Goal: Transaction & Acquisition: Purchase product/service

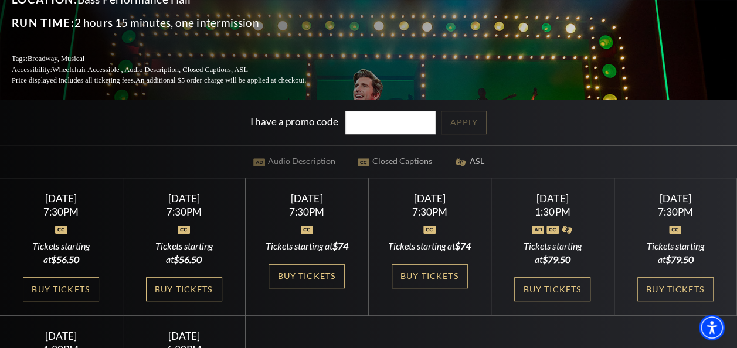
scroll to position [176, 0]
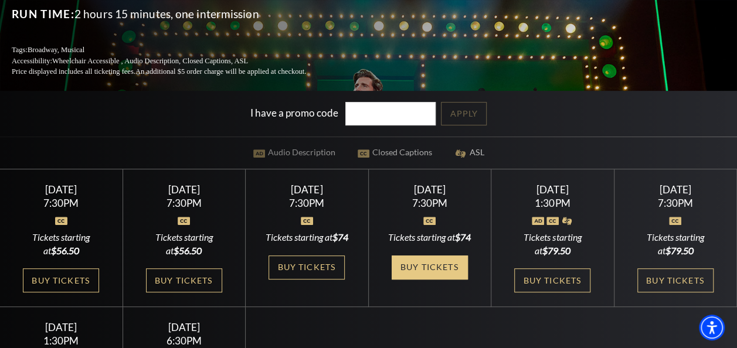
click at [425, 269] on link "Buy Tickets" at bounding box center [430, 268] width 76 height 24
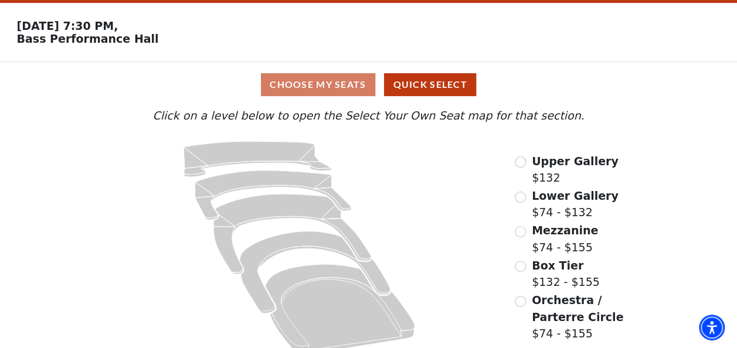
scroll to position [52, 0]
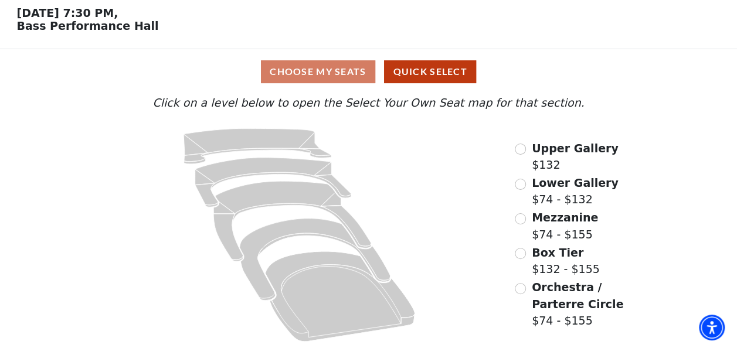
click at [312, 75] on div "Choose My Seats Quick Select" at bounding box center [368, 71] width 553 height 23
click at [521, 222] on input "Mezzanine$74 - $155\a" at bounding box center [520, 219] width 11 height 11
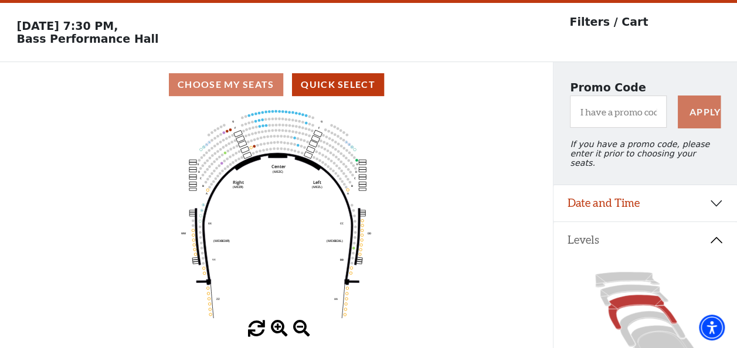
scroll to position [54, 0]
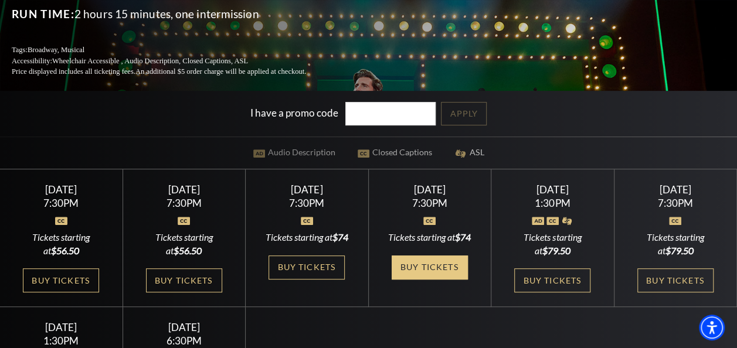
click at [413, 266] on link "Buy Tickets" at bounding box center [430, 268] width 76 height 24
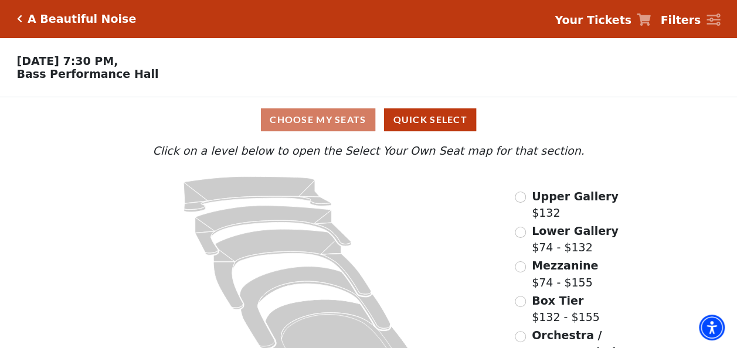
scroll to position [52, 0]
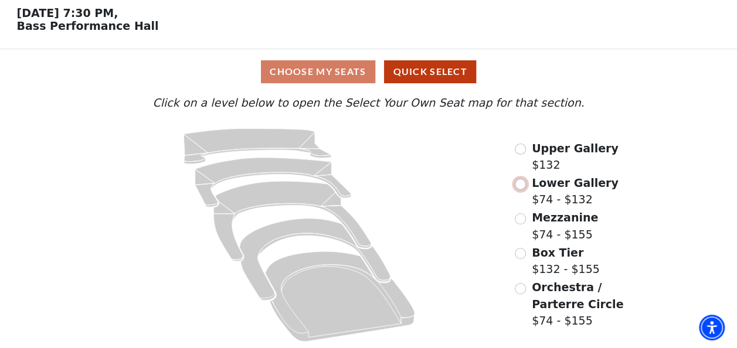
click at [520, 184] on input "Lower Gallery$74 - $132\a" at bounding box center [520, 184] width 11 height 11
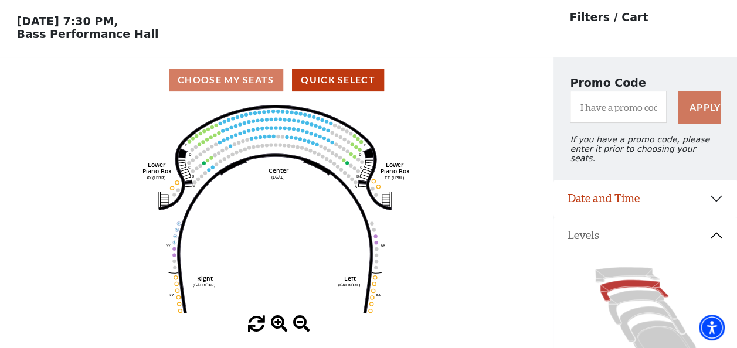
scroll to position [59, 0]
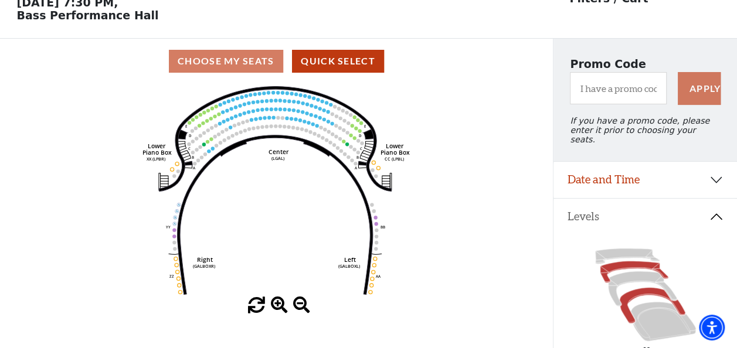
click at [649, 288] on icon at bounding box center [653, 306] width 66 height 36
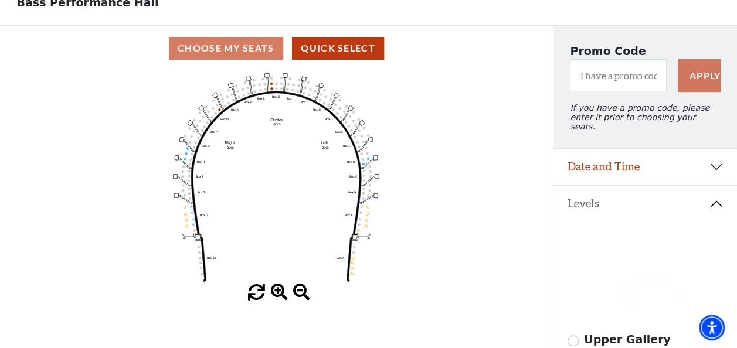
scroll to position [54, 0]
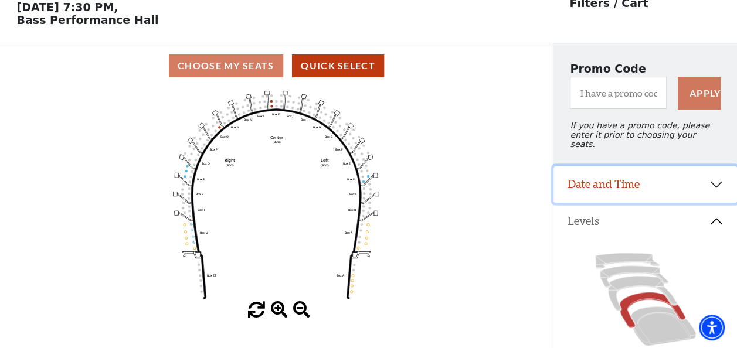
click at [715, 181] on button "Date and Time" at bounding box center [646, 185] width 184 height 36
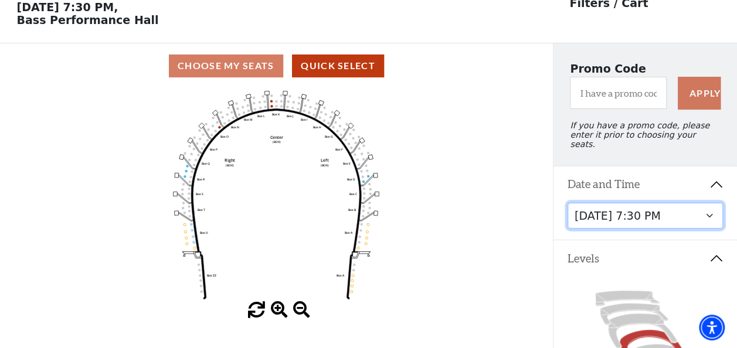
click at [597, 214] on select "[DATE] 7:30 PM [DATE] 7:30 PM [DATE] 7:30 PM [DATE] 7:30 PM [DATE] 1:30 PM [DAT…" at bounding box center [646, 216] width 156 height 26
click at [568, 203] on select "[DATE] 7:30 PM [DATE] 7:30 PM [DATE] 7:30 PM [DATE] 7:30 PM [DATE] 1:30 PM [DAT…" at bounding box center [646, 216] width 156 height 26
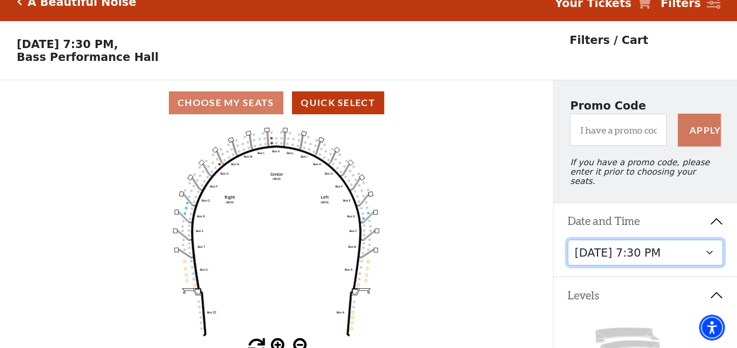
scroll to position [0, 0]
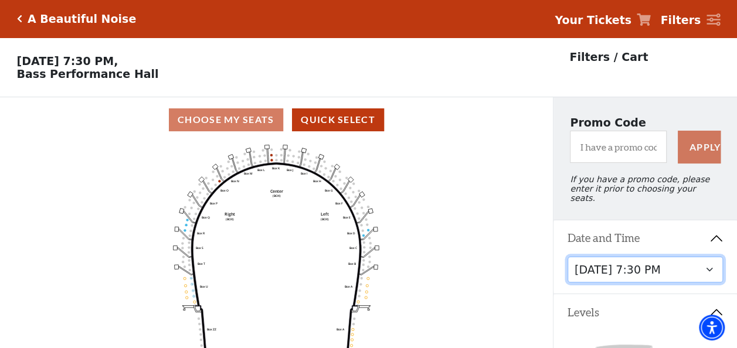
click at [712, 265] on select "[DATE] 7:30 PM [DATE] 7:30 PM [DATE] 7:30 PM [DATE] 7:30 PM [DATE] 1:30 PM [DAT…" at bounding box center [646, 270] width 156 height 26
